Goal: Task Accomplishment & Management: Manage account settings

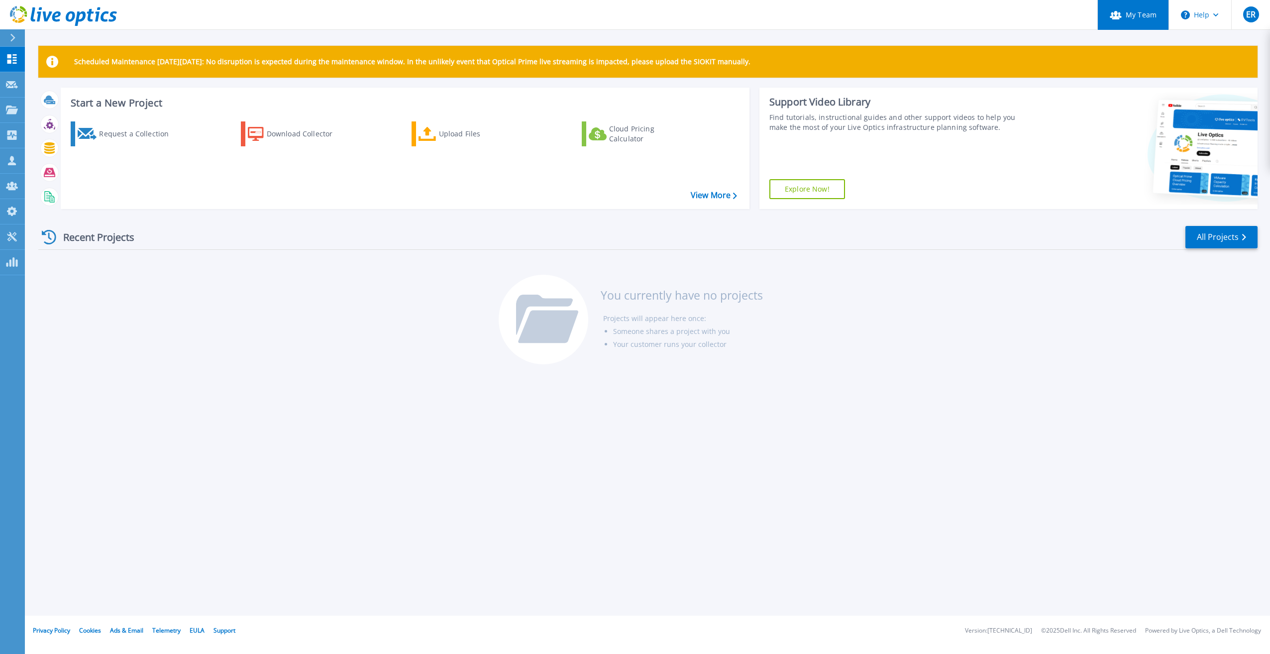
click at [1143, 15] on link "My Team" at bounding box center [1132, 15] width 71 height 30
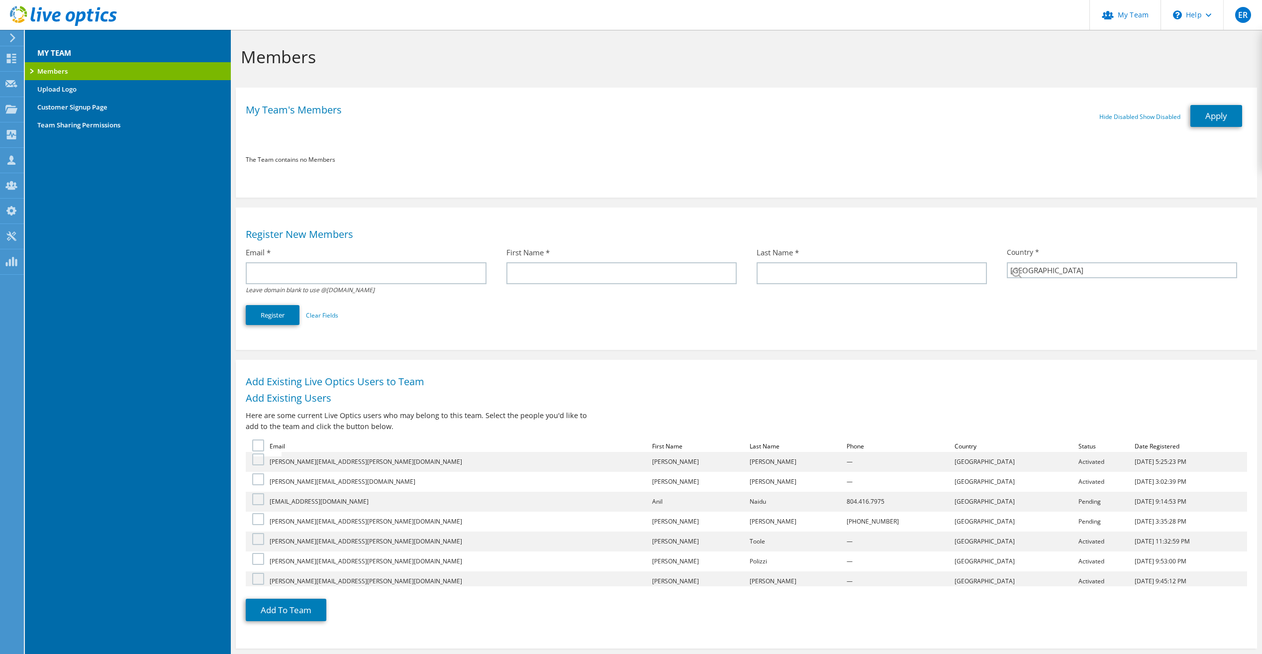
select select "224"
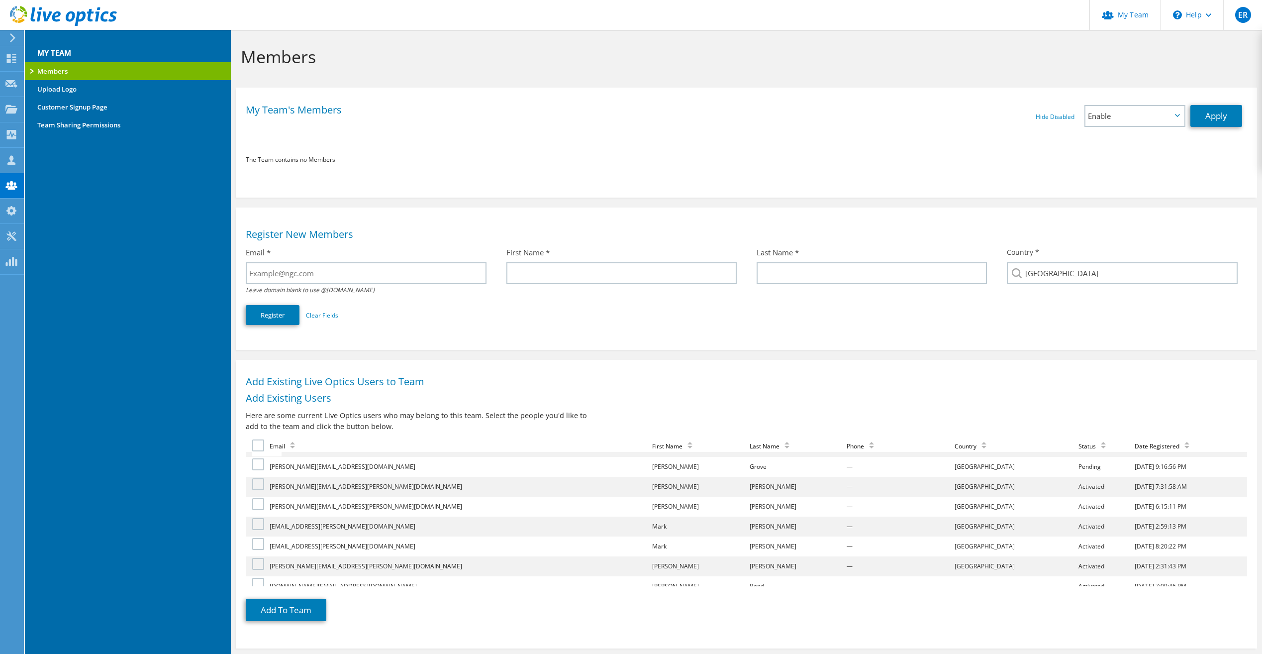
scroll to position [502, 0]
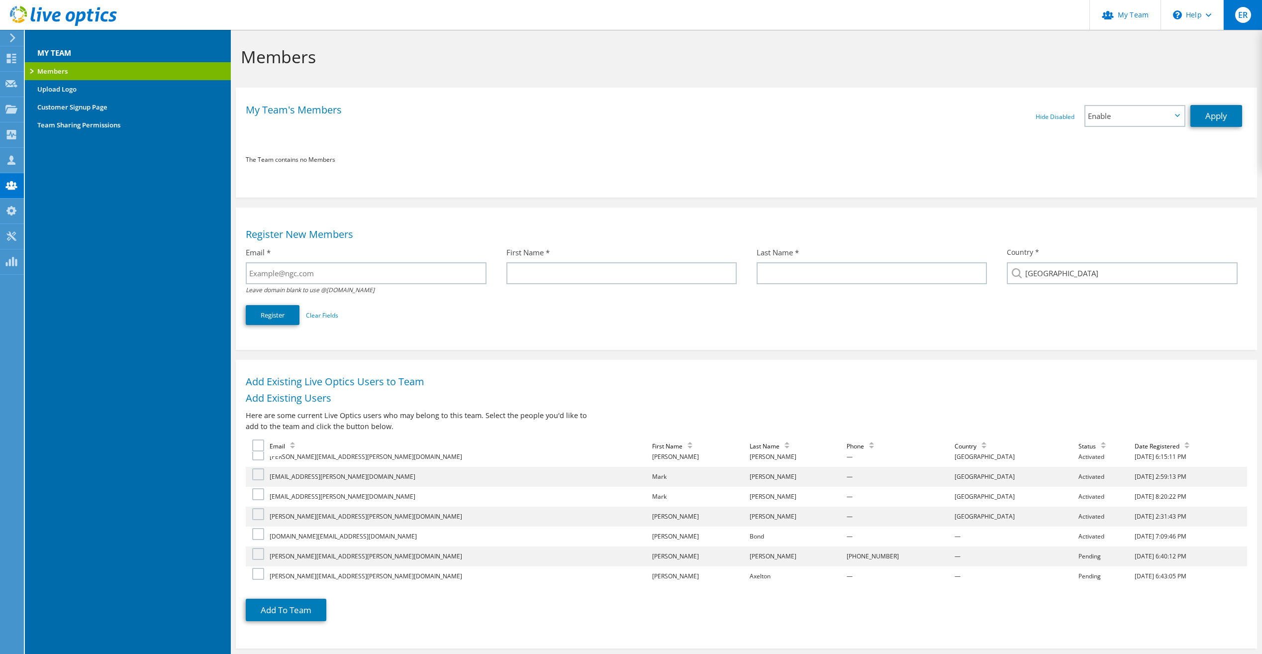
click at [1249, 9] on span "ER" at bounding box center [1243, 15] width 16 height 16
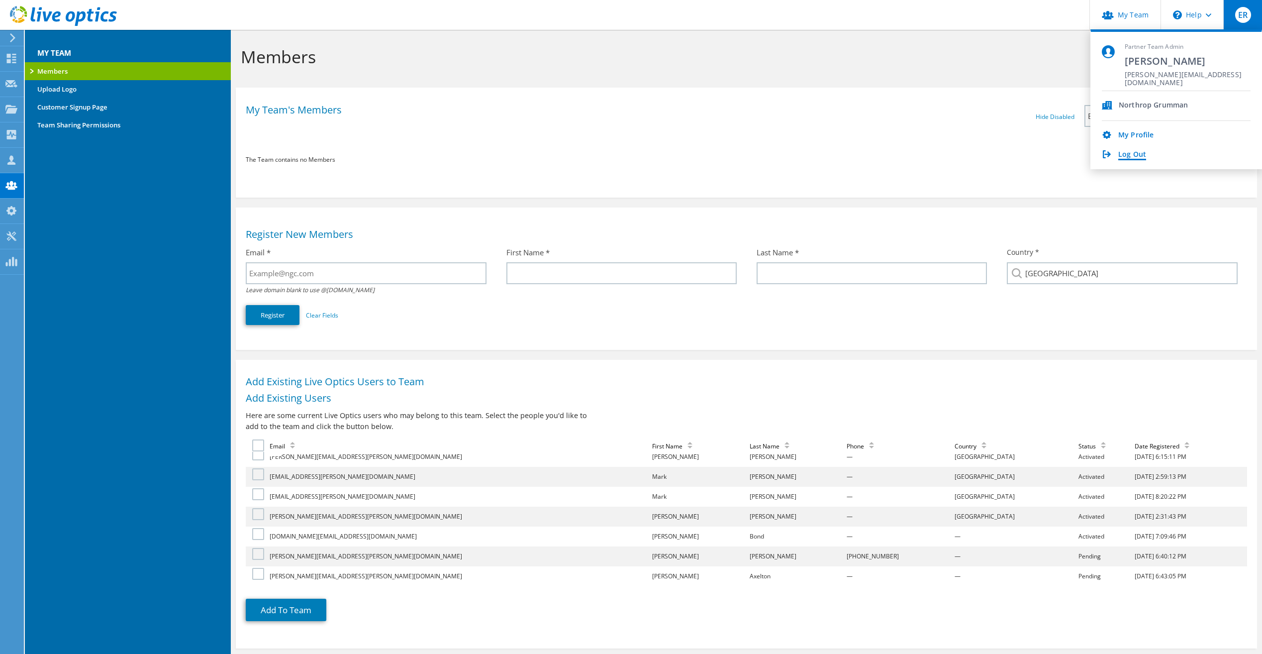
click at [1132, 154] on link "Log Out" at bounding box center [1132, 154] width 28 height 9
